Goal: Navigation & Orientation: Find specific page/section

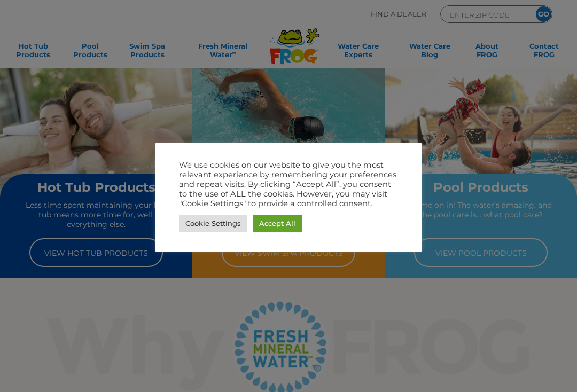
click at [200, 220] on link "Cookie Settings" at bounding box center [213, 223] width 68 height 17
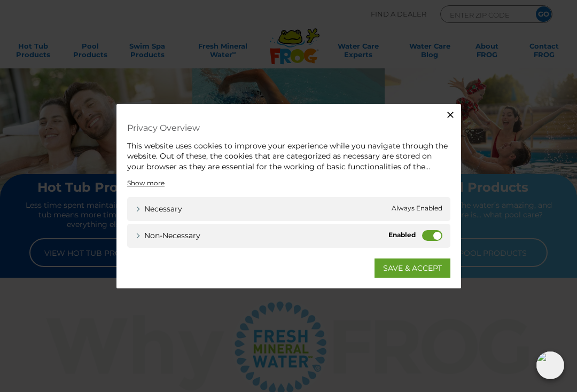
click at [441, 237] on label "Non-necessary" at bounding box center [432, 235] width 20 height 11
click at [0, 0] on input "Non-necessary" at bounding box center [0, 0] width 0 height 0
click at [449, 110] on icon "button" at bounding box center [450, 114] width 11 height 11
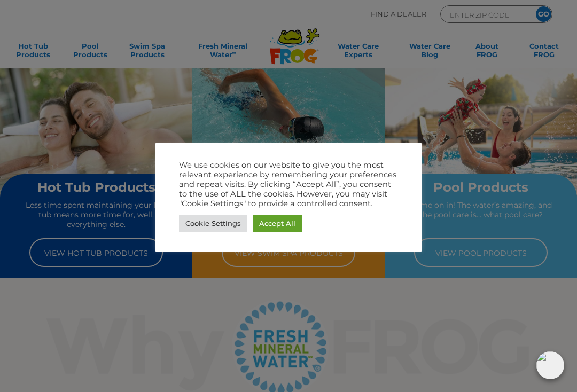
click at [206, 219] on link "Cookie Settings" at bounding box center [213, 223] width 68 height 17
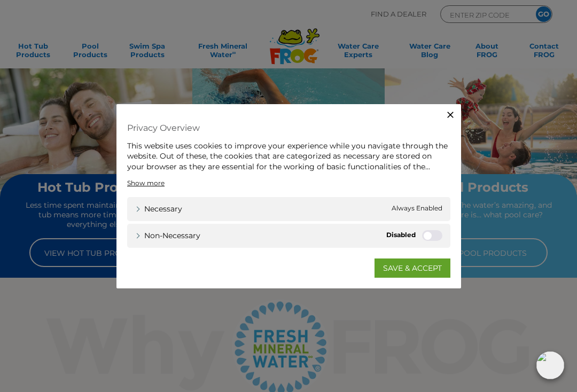
click at [399, 266] on link "SAVE & ACCEPT" at bounding box center [413, 268] width 76 height 19
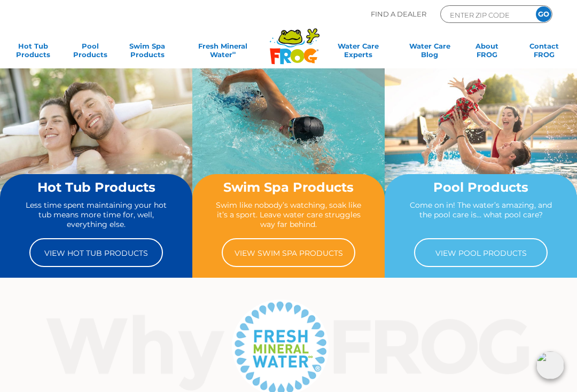
click at [59, 254] on link "View Hot Tub Products" at bounding box center [96, 252] width 134 height 29
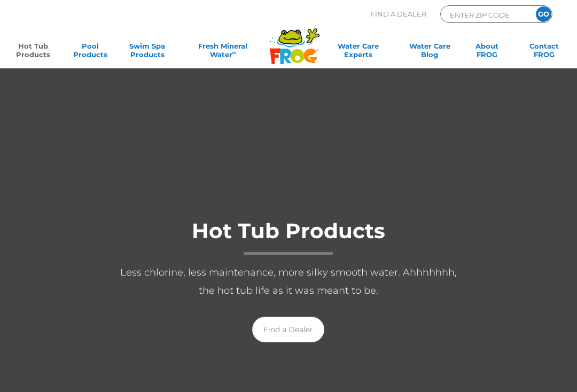
click at [280, 327] on link "Find a Dealer" at bounding box center [288, 330] width 72 height 26
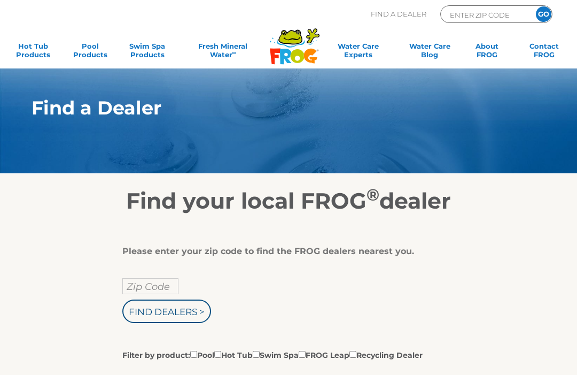
click at [478, 13] on input "ENTER ZIP CODE" at bounding box center [485, 15] width 72 height 12
type input "05468"
click at [543, 14] on input "GO" at bounding box center [543, 13] width 15 height 15
click at [542, 11] on input "GO" at bounding box center [543, 13] width 15 height 15
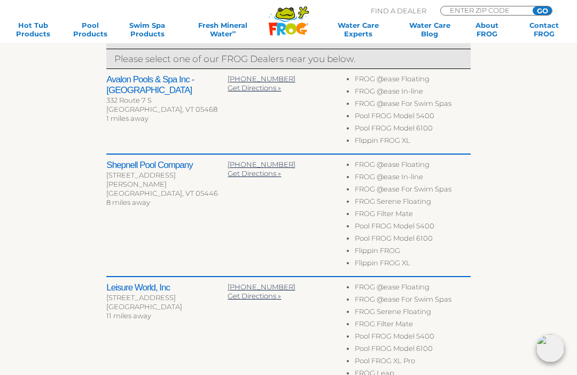
scroll to position [372, 0]
click at [136, 286] on h2 "Leisure World, Inc" at bounding box center [166, 288] width 121 height 11
click at [124, 295] on div "1245 Airport Pkwy" at bounding box center [166, 297] width 121 height 9
click at [136, 287] on h2 "Leisure World, Inc" at bounding box center [166, 288] width 121 height 11
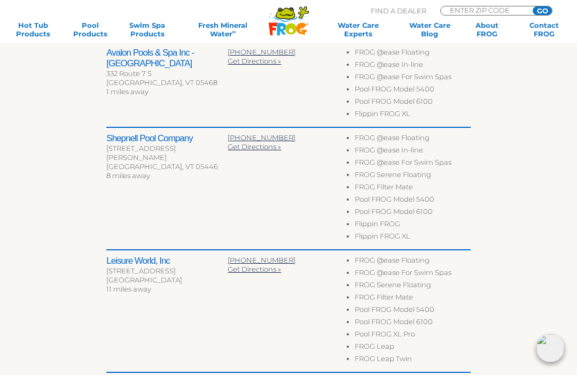
scroll to position [399, 0]
